Goal: Download file/media

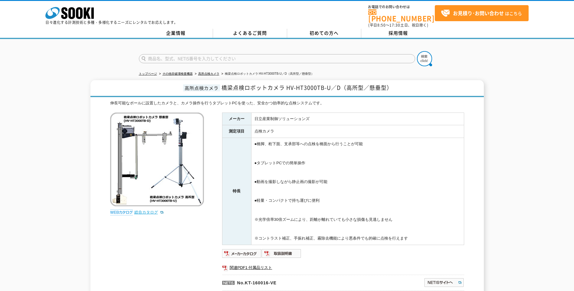
click at [152, 210] on link "総合カタログ" at bounding box center [149, 212] width 30 height 5
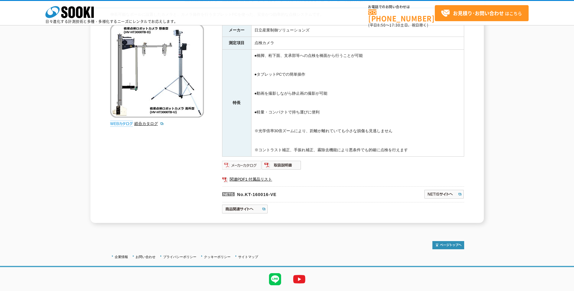
click at [251, 165] on img at bounding box center [242, 165] width 40 height 10
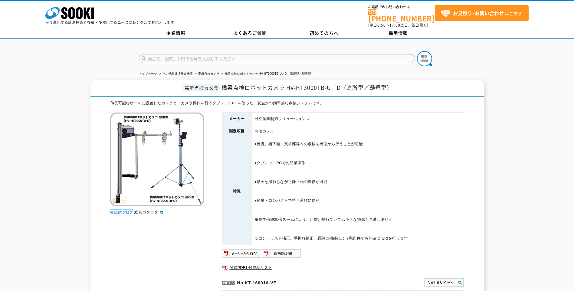
scroll to position [30, 0]
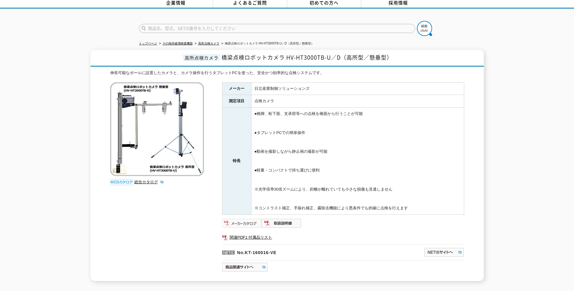
click at [245, 218] on img at bounding box center [242, 223] width 40 height 10
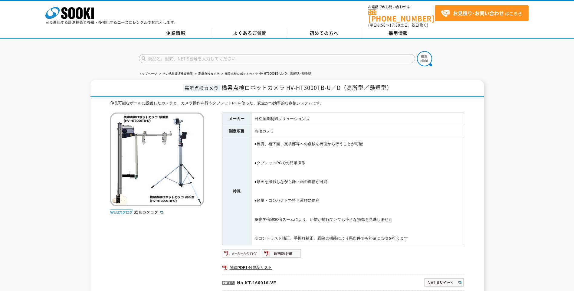
click at [249, 249] on img at bounding box center [242, 254] width 40 height 10
click at [250, 264] on link "関連PDF1 付属品リスト" at bounding box center [343, 268] width 242 height 8
click at [285, 249] on img at bounding box center [282, 254] width 40 height 10
click at [253, 249] on img at bounding box center [242, 254] width 40 height 10
